Goal: Check status: Check status

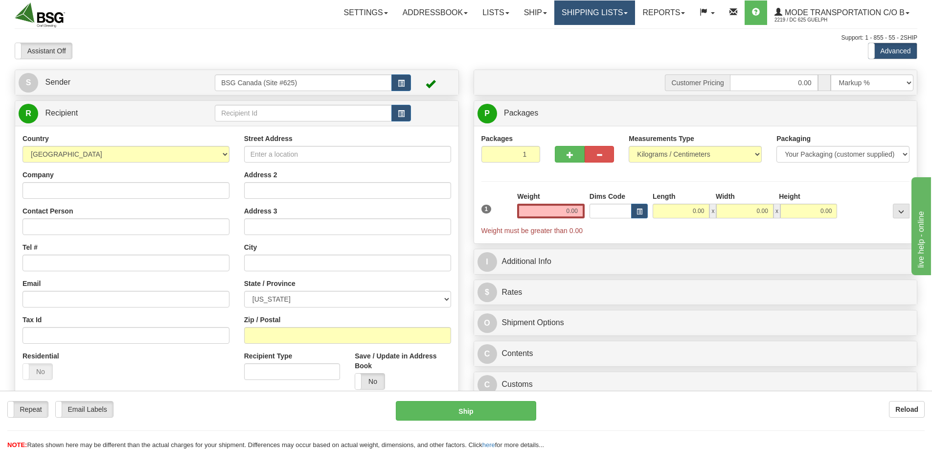
click at [616, 12] on link "Shipping lists" at bounding box center [595, 12] width 81 height 24
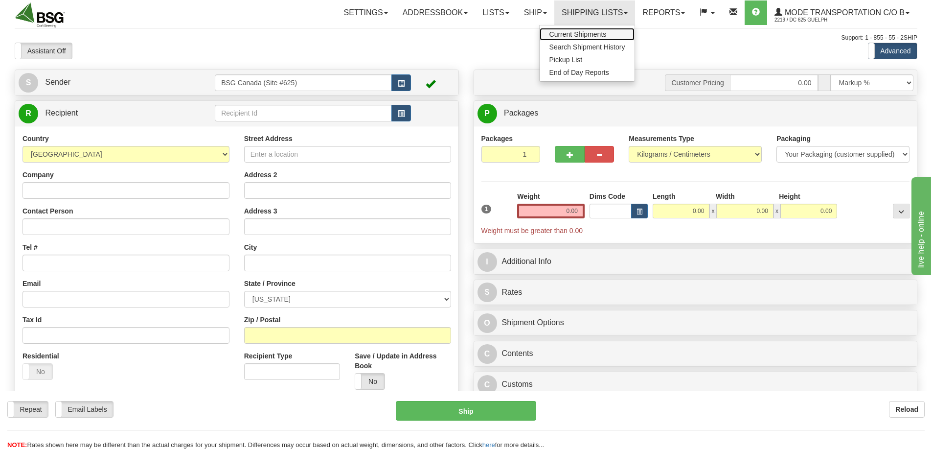
click at [582, 30] on link "Current Shipments" at bounding box center [587, 34] width 95 height 13
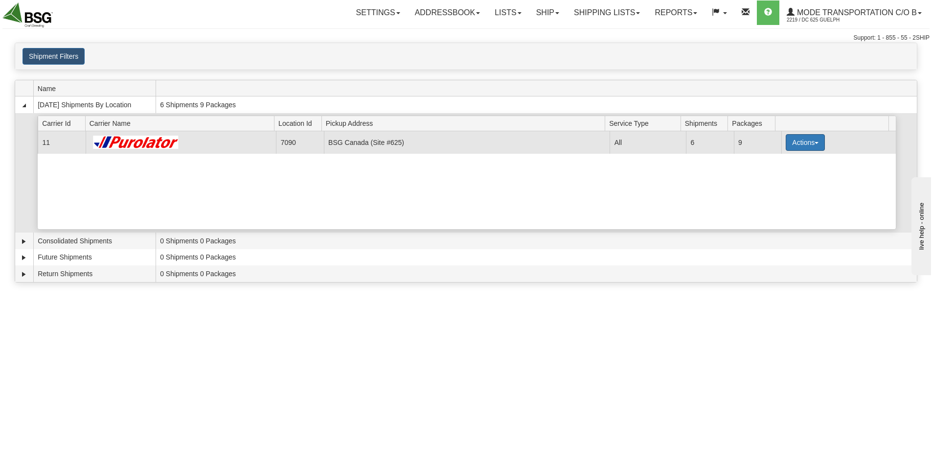
click at [793, 143] on button "Actions" at bounding box center [805, 142] width 39 height 17
click at [779, 162] on span "Details" at bounding box center [769, 160] width 26 height 7
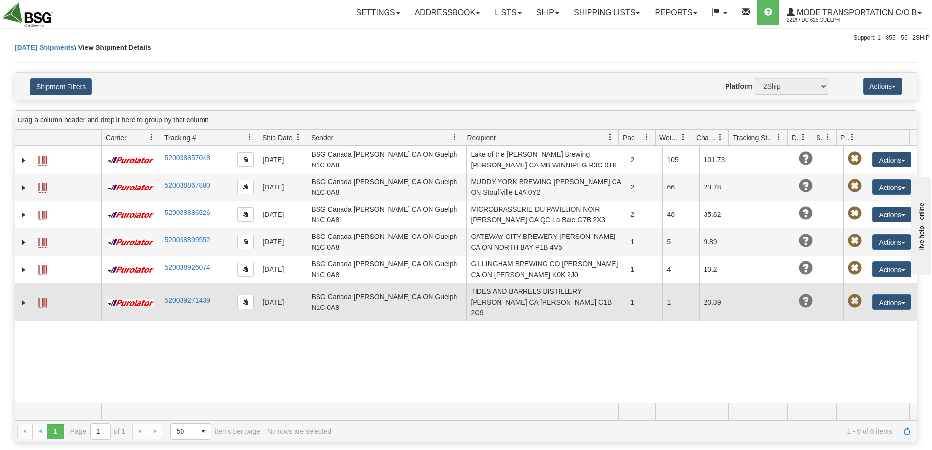
click at [41, 298] on span at bounding box center [43, 303] width 10 height 10
